Goal: Task Accomplishment & Management: Manage account settings

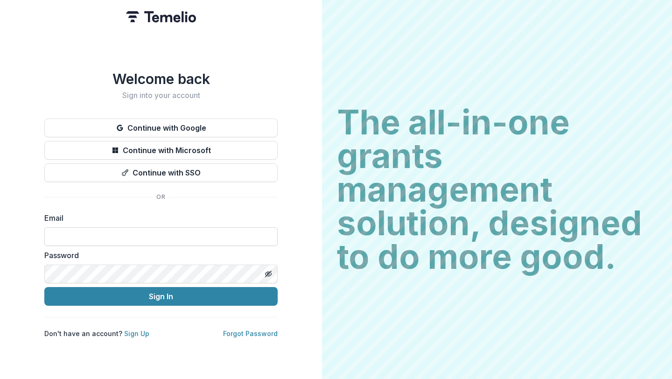
click at [165, 229] on input at bounding box center [160, 236] width 233 height 19
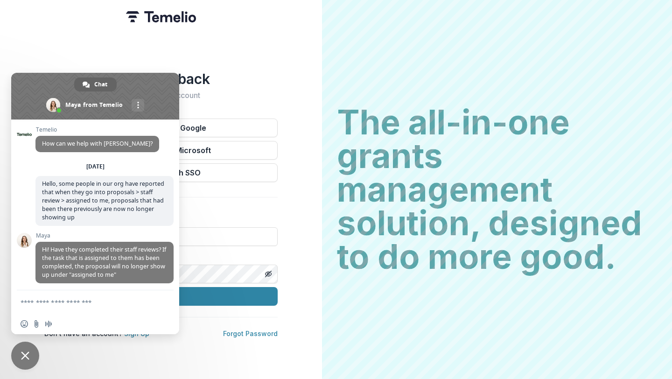
scroll to position [216, 0]
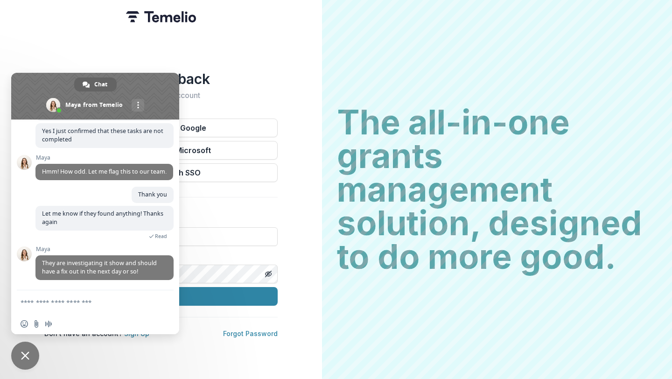
click at [34, 364] on span "Close chat" at bounding box center [25, 356] width 28 height 28
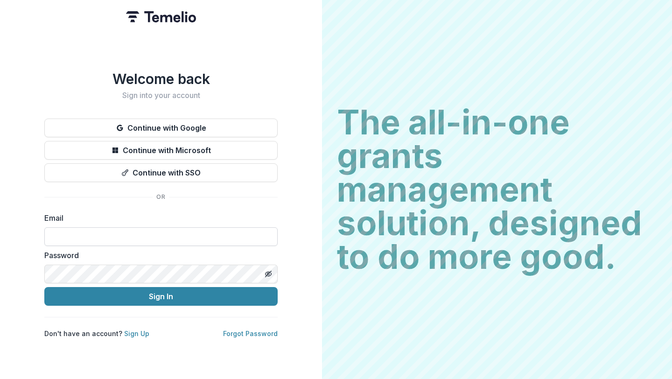
click at [156, 229] on input at bounding box center [160, 236] width 233 height 19
drag, startPoint x: 149, startPoint y: 231, endPoint x: 98, endPoint y: 232, distance: 51.8
click at [98, 232] on input "**********" at bounding box center [160, 236] width 233 height 19
type input "**********"
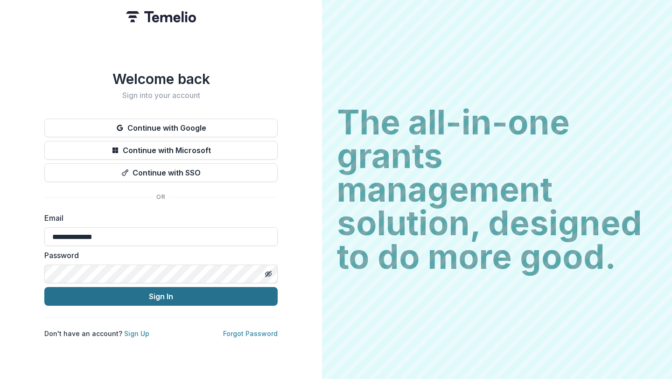
click at [130, 299] on button "Sign In" at bounding box center [160, 296] width 233 height 19
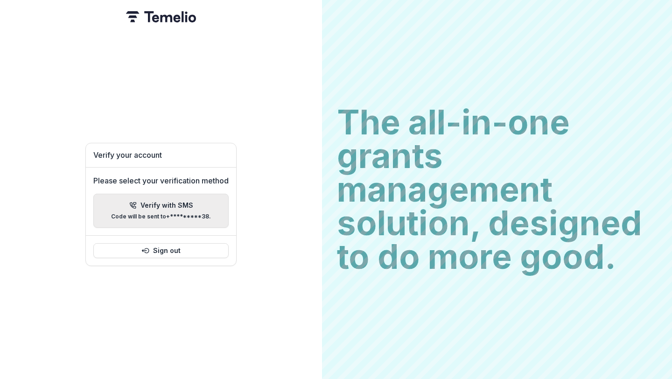
click at [176, 197] on button "Verify with SMS Code will be sent to +*********38 ." at bounding box center [160, 211] width 135 height 34
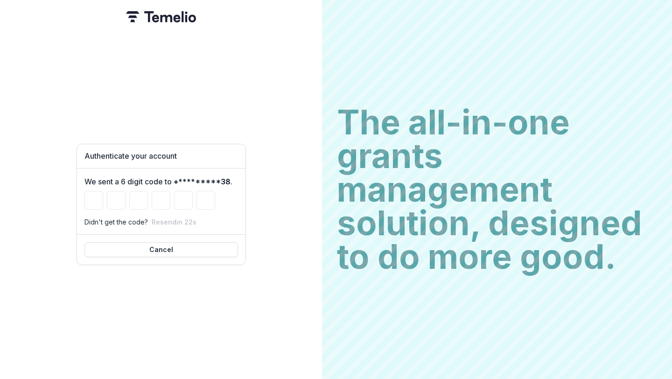
type input "*"
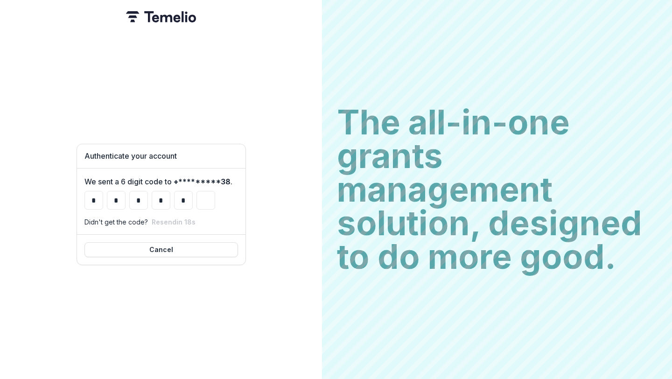
type input "*"
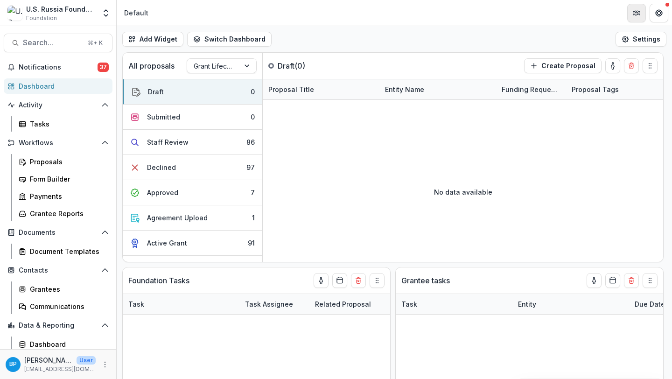
click at [636, 8] on button "Partners" at bounding box center [637, 13] width 19 height 19
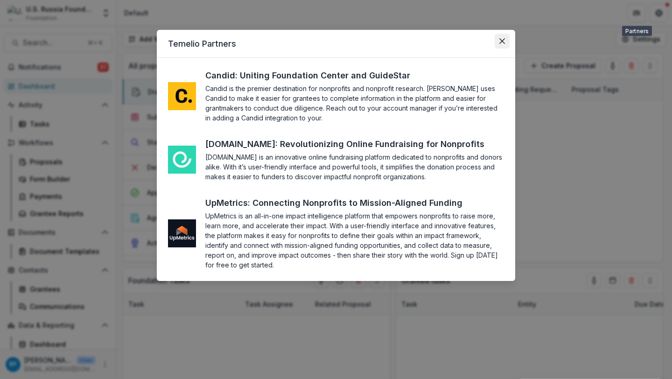
click at [499, 36] on button "Close" at bounding box center [502, 41] width 15 height 15
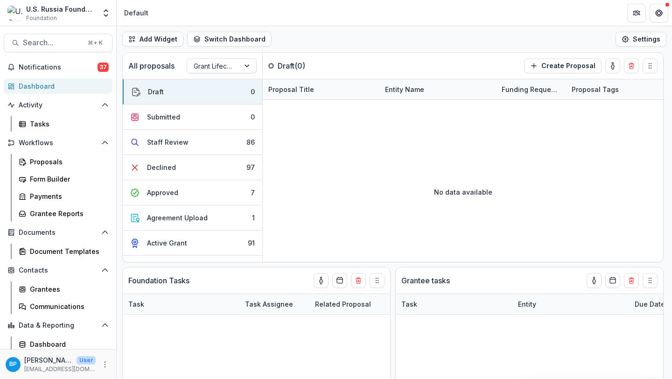
click at [660, 14] on div "Temelio Partners Candid: Uniting Foundation Center and GuideStar Candid is the …" at bounding box center [336, 189] width 672 height 379
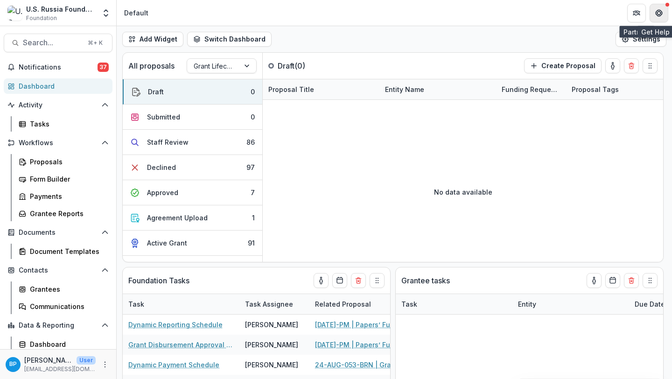
click at [662, 10] on icon "Get Help" at bounding box center [661, 11] width 2 height 2
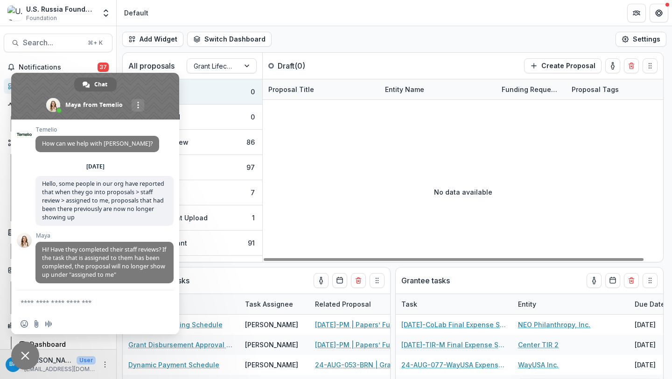
scroll to position [216, 0]
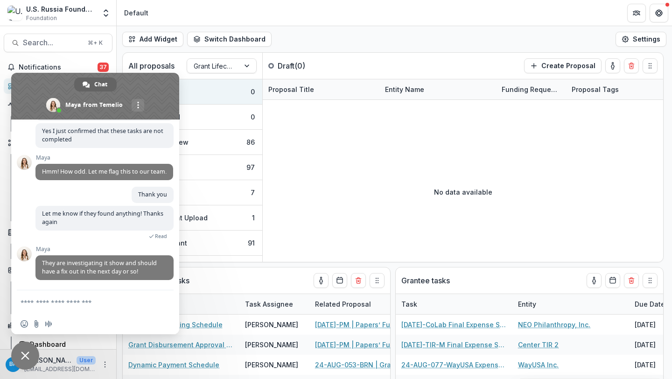
click at [89, 308] on textarea "Compose your message..." at bounding box center [86, 301] width 131 height 23
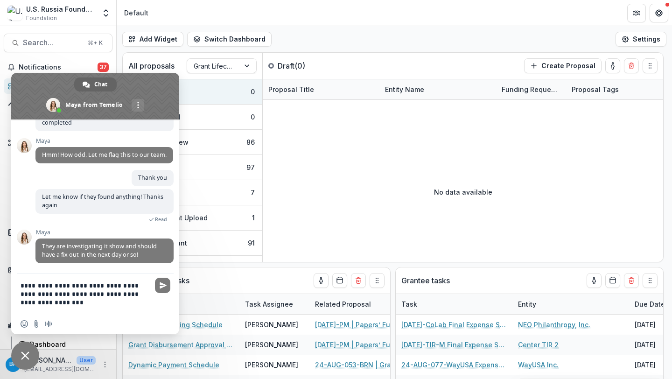
type textarea "**********"
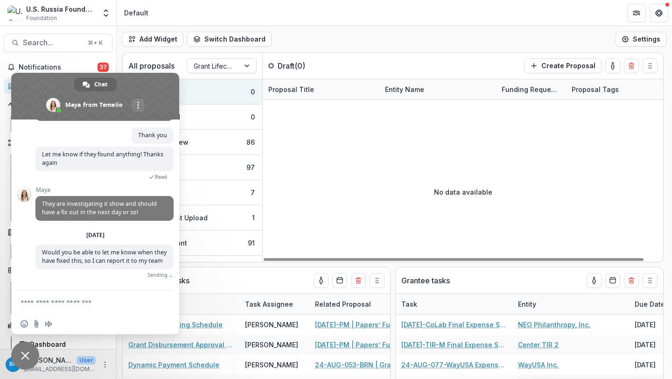
scroll to position [274, 0]
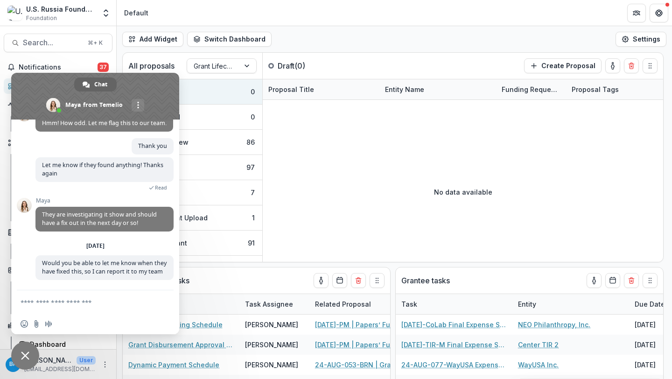
click at [21, 368] on span "Close chat" at bounding box center [25, 356] width 28 height 28
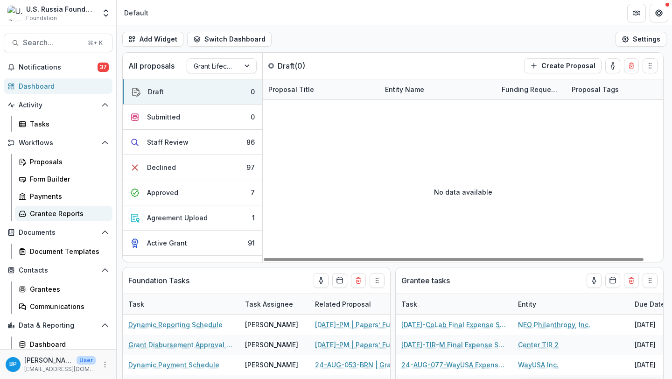
click at [68, 212] on div "Grantee Reports" at bounding box center [67, 214] width 75 height 10
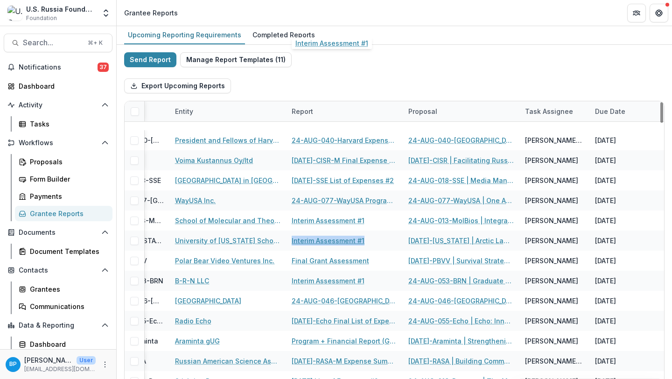
scroll to position [691, 115]
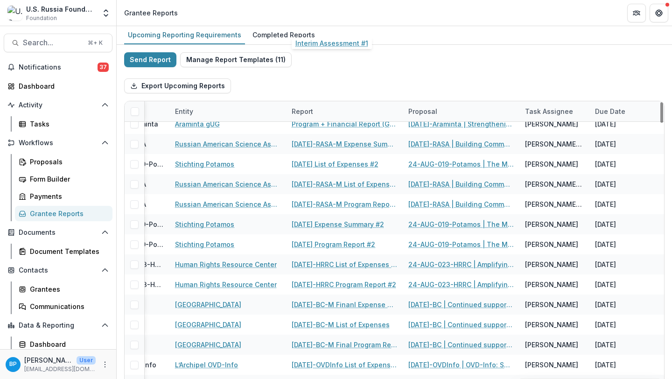
click at [669, 324] on div "Send Report Manage Report Templates ( 11 ) Export Upcoming Reports Grant Id Ent…" at bounding box center [395, 248] width 556 height 407
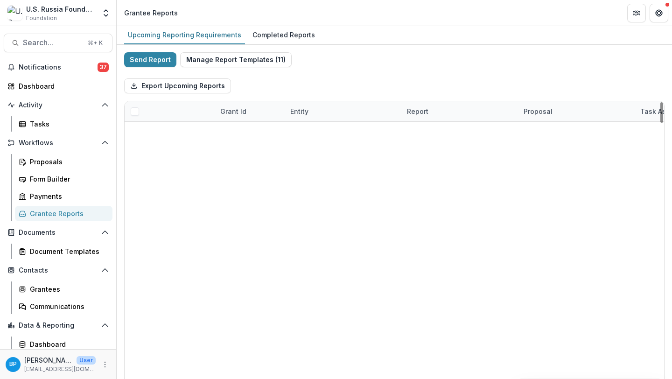
scroll to position [162, 0]
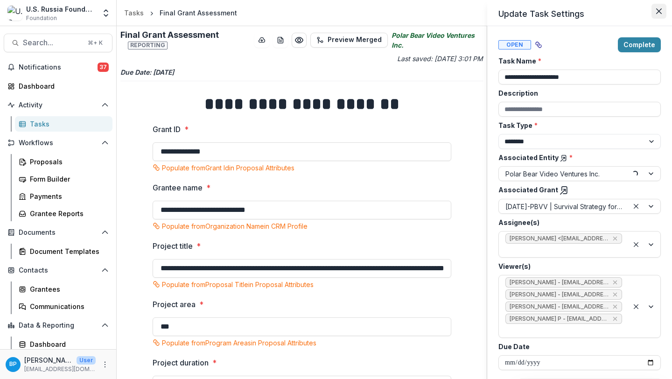
click at [658, 9] on icon "Close" at bounding box center [659, 11] width 6 height 6
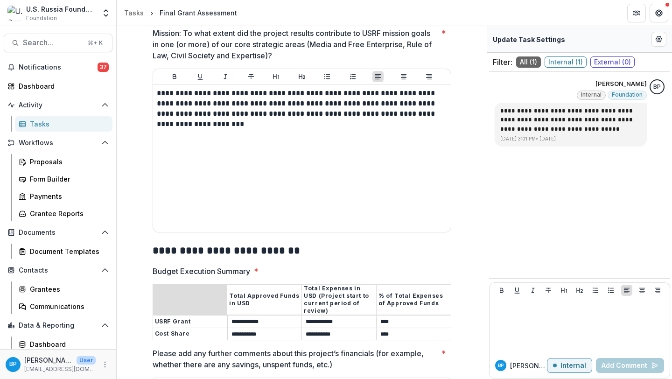
scroll to position [179, 0]
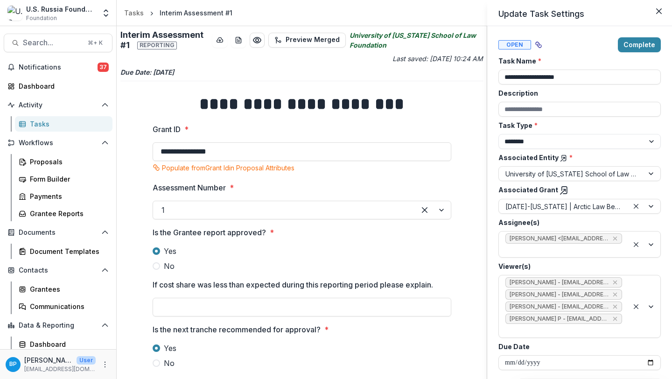
click at [662, 6] on button "Close" at bounding box center [659, 11] width 15 height 15
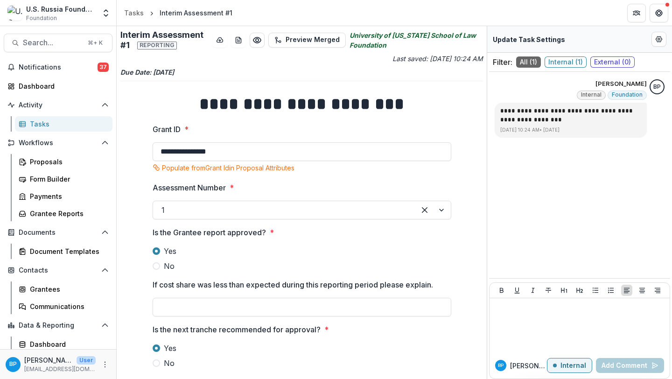
scroll to position [299, 0]
